Goal: Task Accomplishment & Management: Use online tool/utility

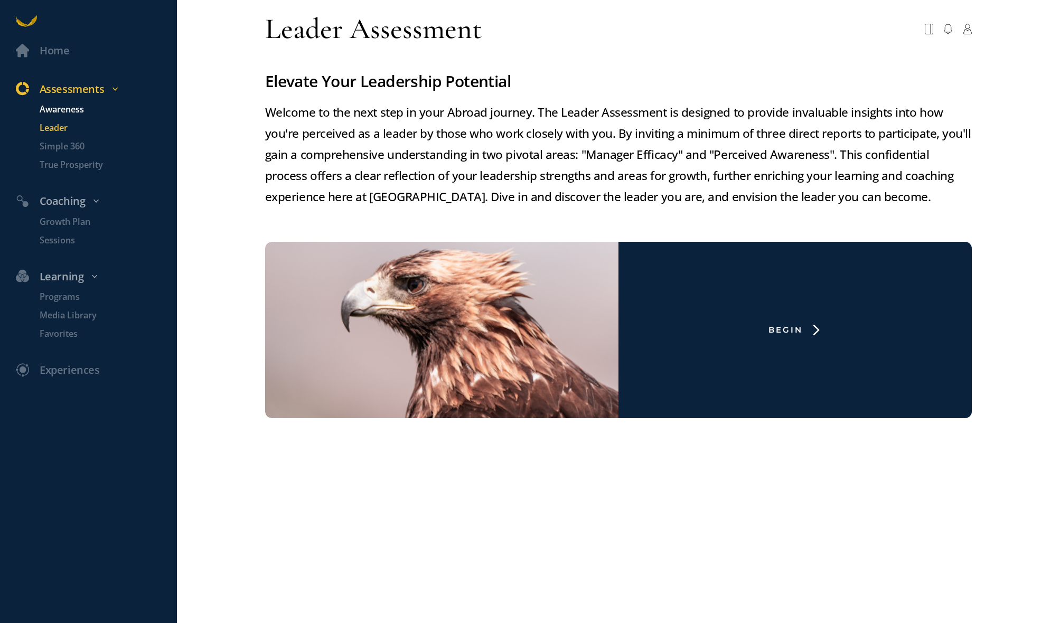
click at [74, 111] on p "Awareness" at bounding box center [107, 109] width 135 height 13
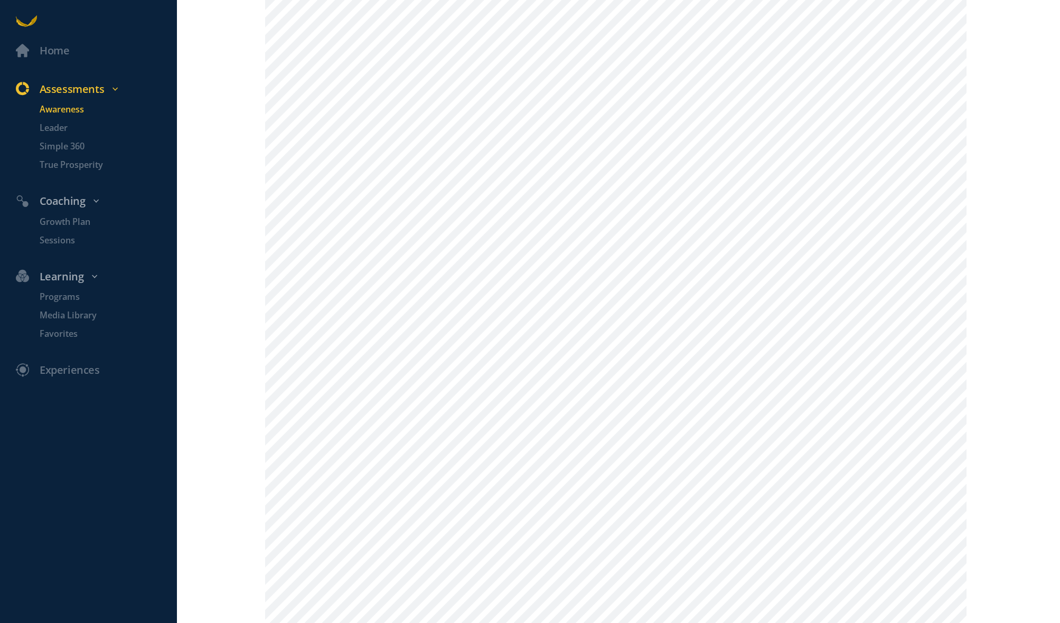
scroll to position [1042, 0]
click at [58, 146] on p "Simple 360" at bounding box center [107, 146] width 135 height 13
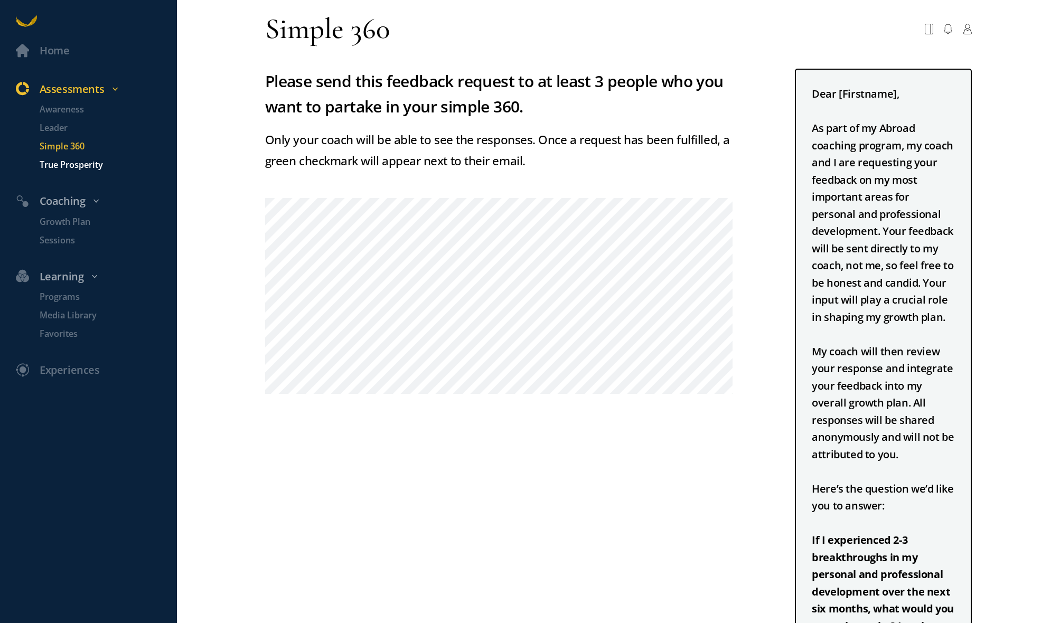
click at [60, 163] on p "True Prosperity" at bounding box center [107, 164] width 135 height 13
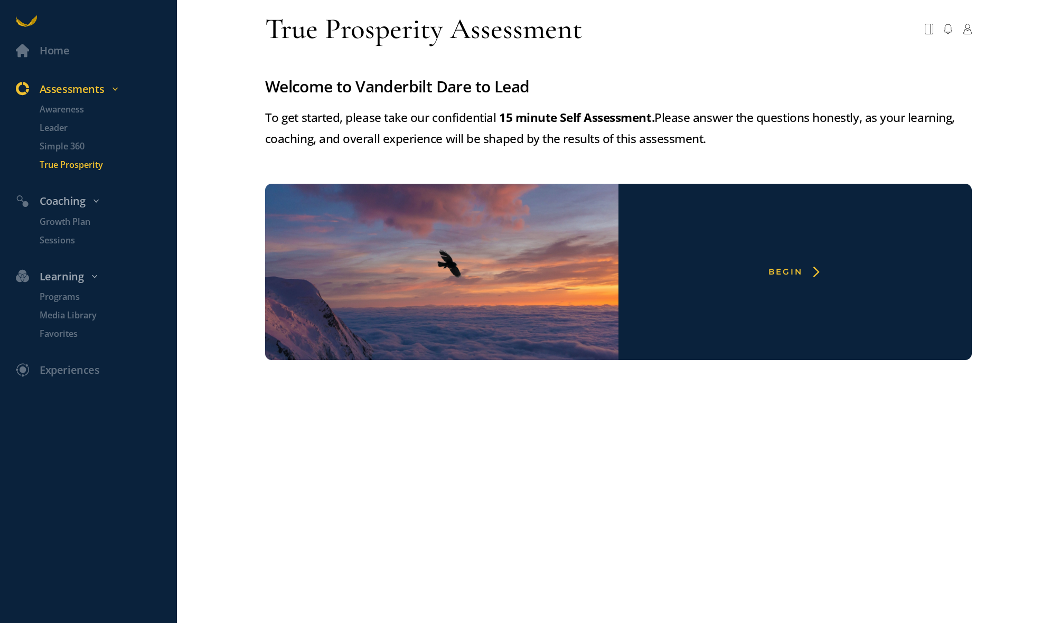
click at [793, 272] on div "Begin" at bounding box center [785, 272] width 34 height 11
